Goal: Navigation & Orientation: Go to known website

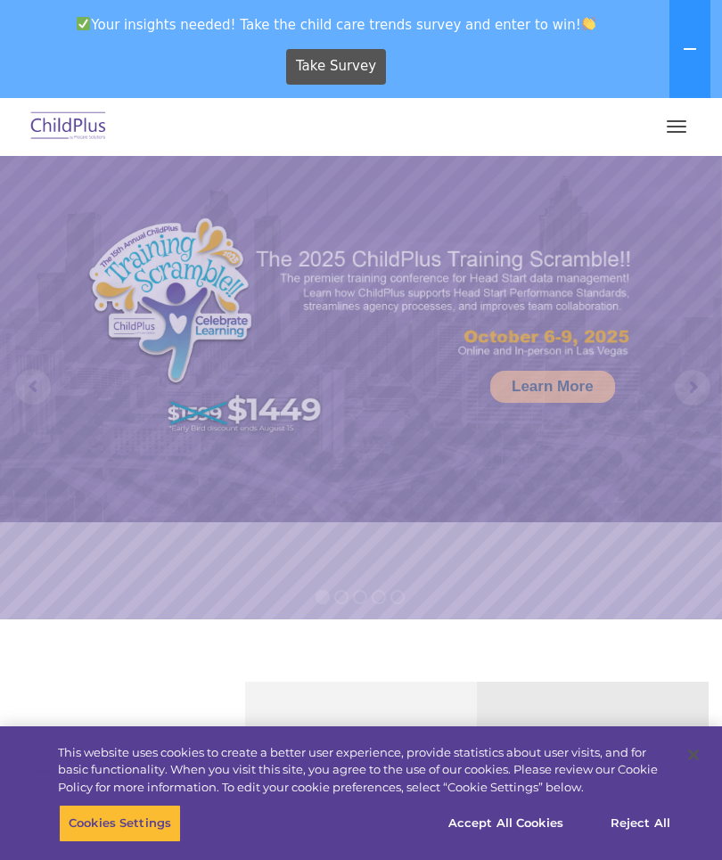
select select "MEDIUM"
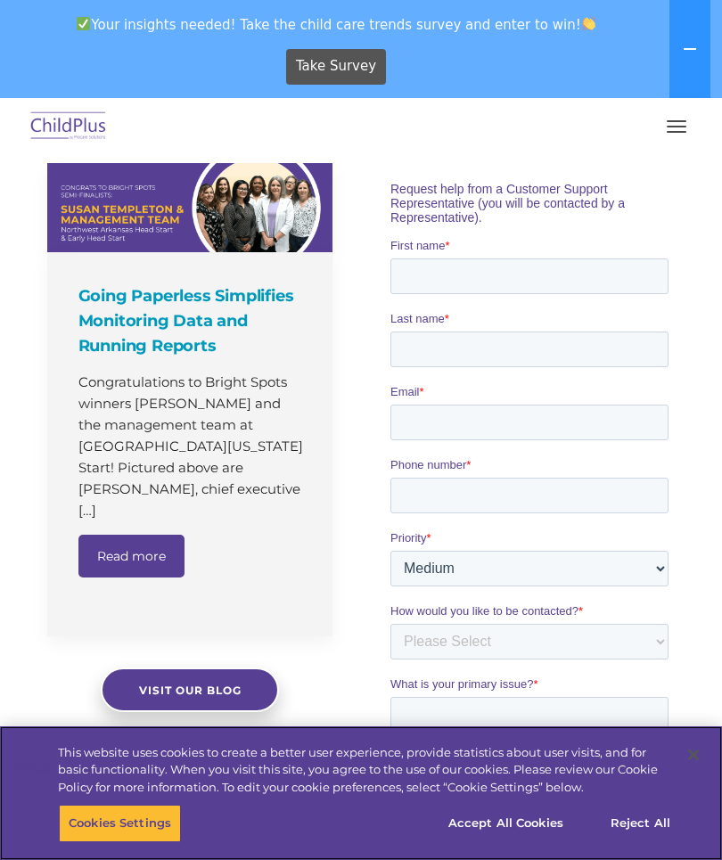
scroll to position [1186, 0]
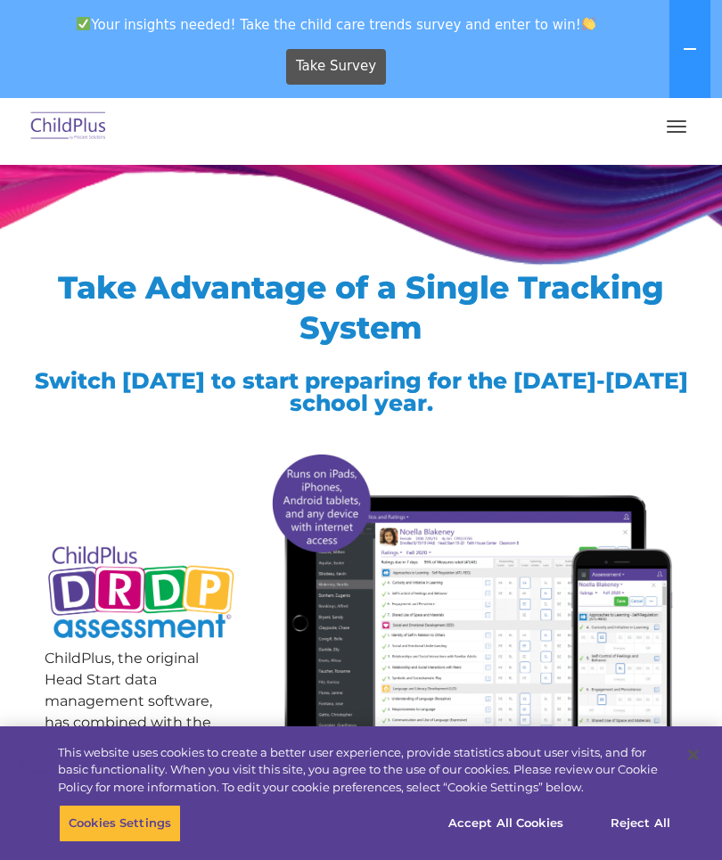
click at [689, 127] on button "button" at bounding box center [676, 126] width 37 height 29
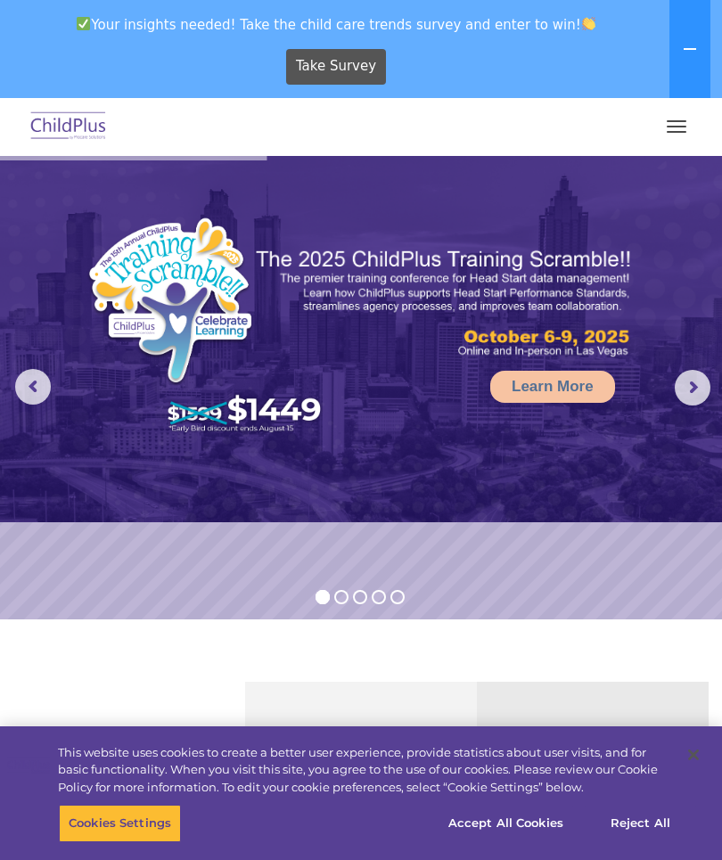
select select "MEDIUM"
click at [687, 119] on button "button" at bounding box center [676, 126] width 37 height 29
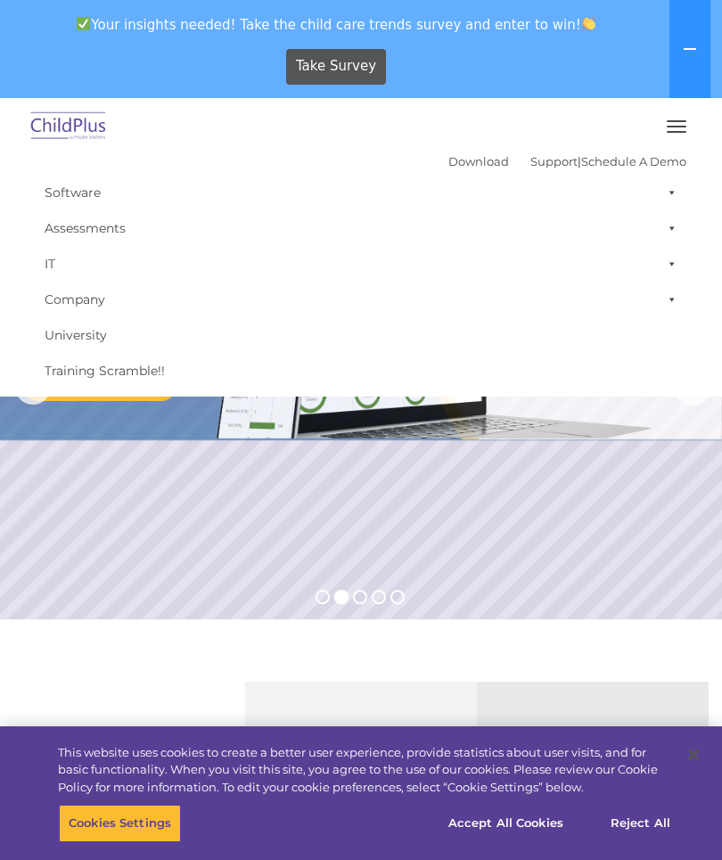
click at [699, 48] on button at bounding box center [689, 49] width 41 height 98
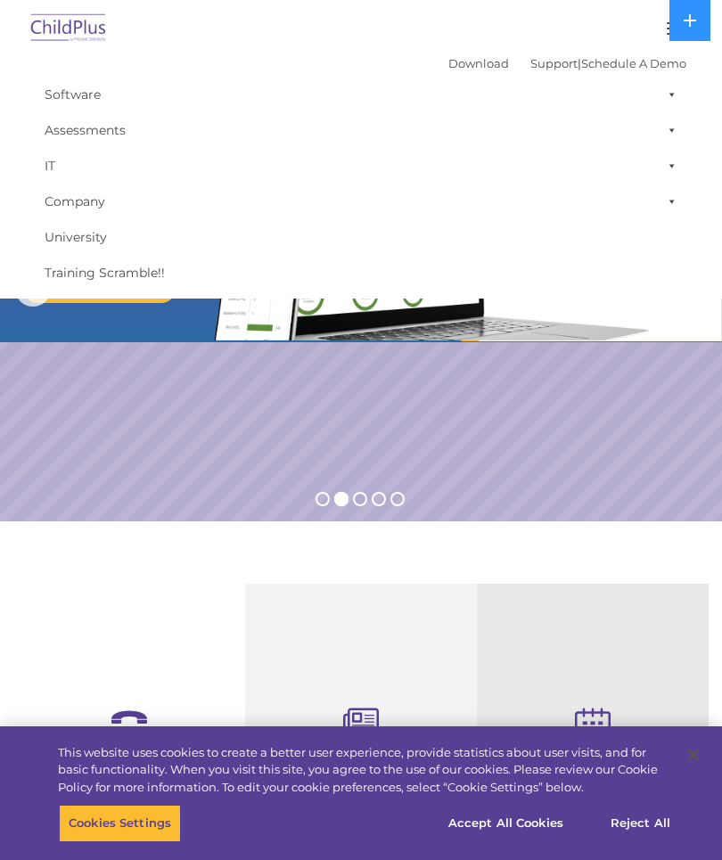
click at [694, 18] on icon at bounding box center [690, 20] width 14 height 14
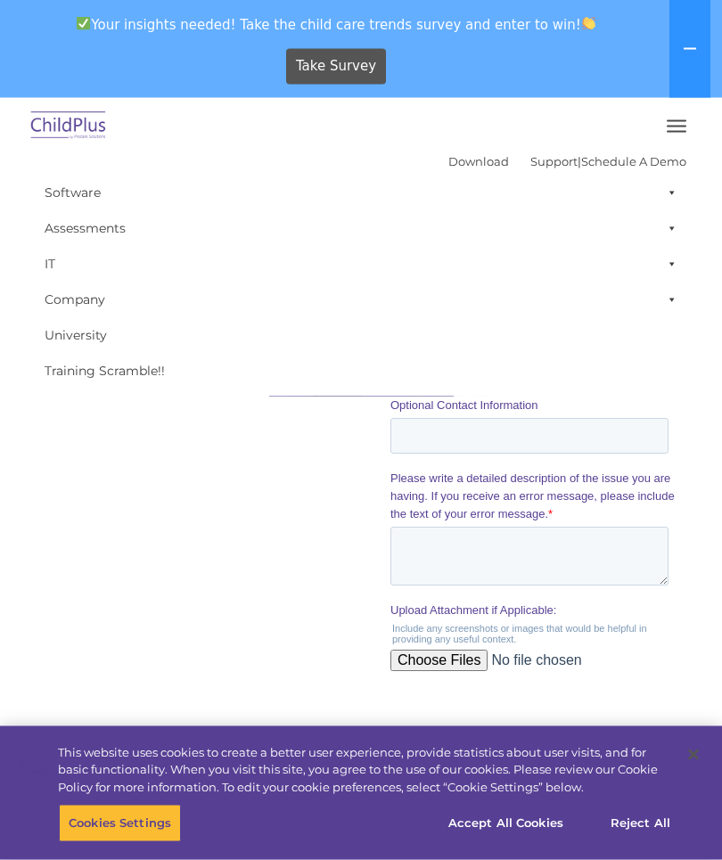
scroll to position [1541, 0]
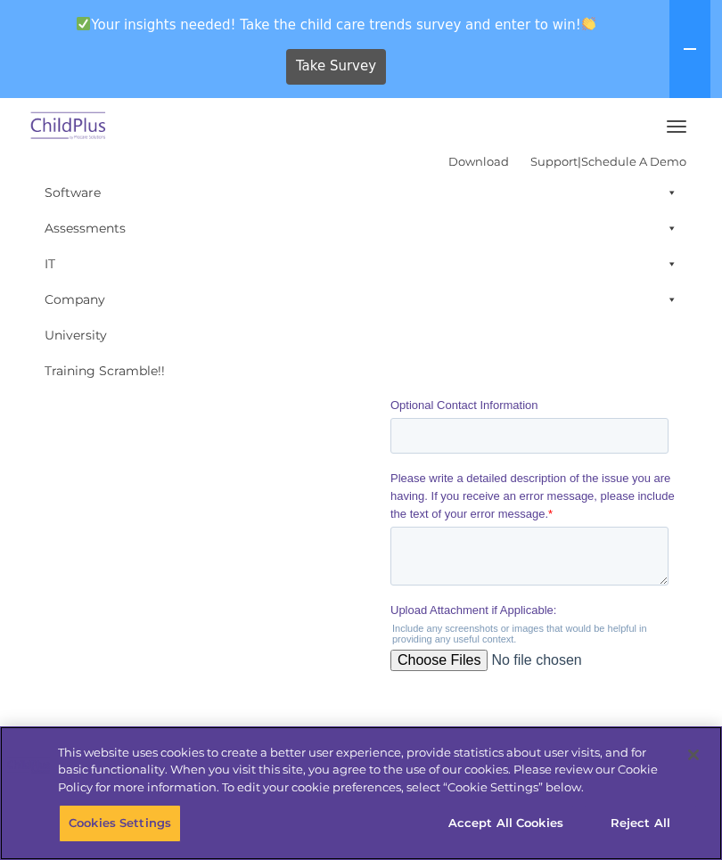
click at [520, 842] on button "Accept All Cookies" at bounding box center [506, 823] width 135 height 37
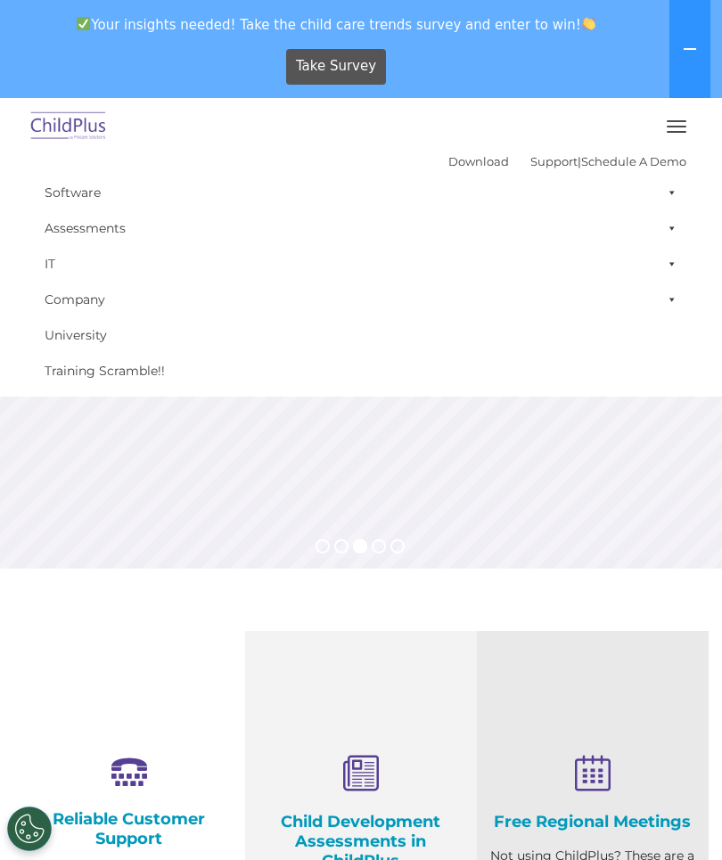
scroll to position [0, 0]
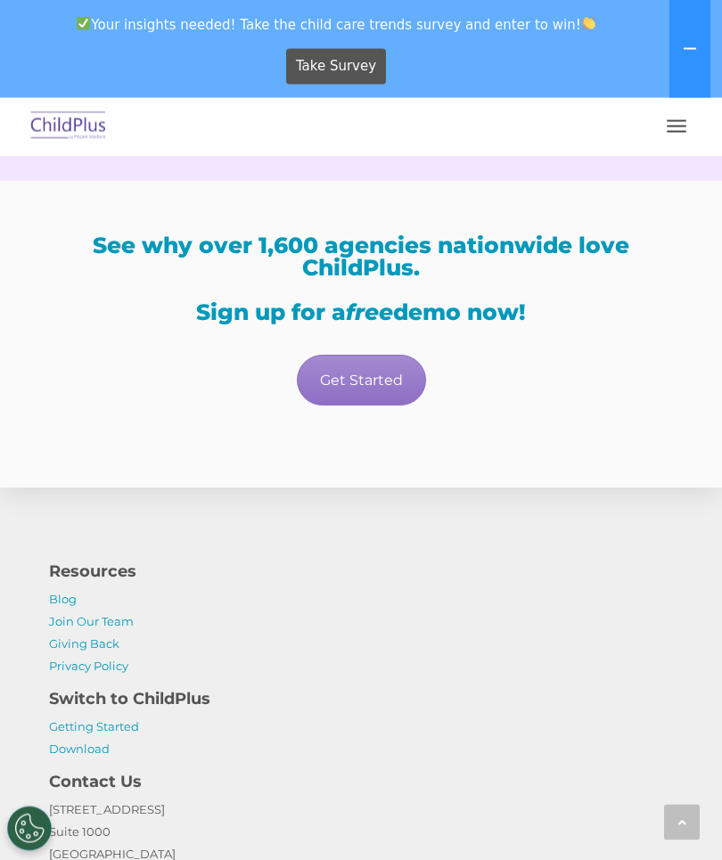
scroll to position [3231, 0]
